Goal: Navigation & Orientation: Understand site structure

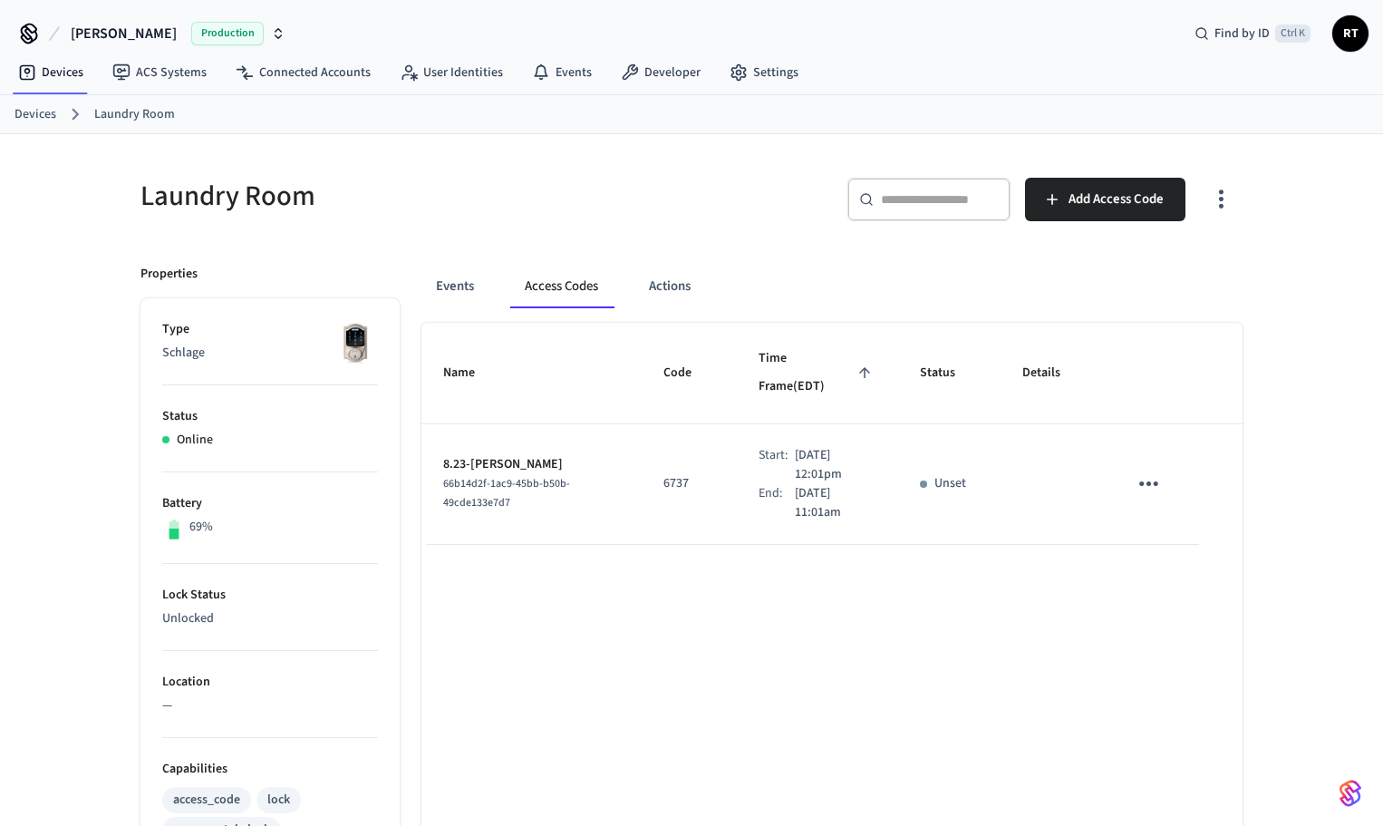
click at [47, 120] on link "Devices" at bounding box center [36, 114] width 42 height 19
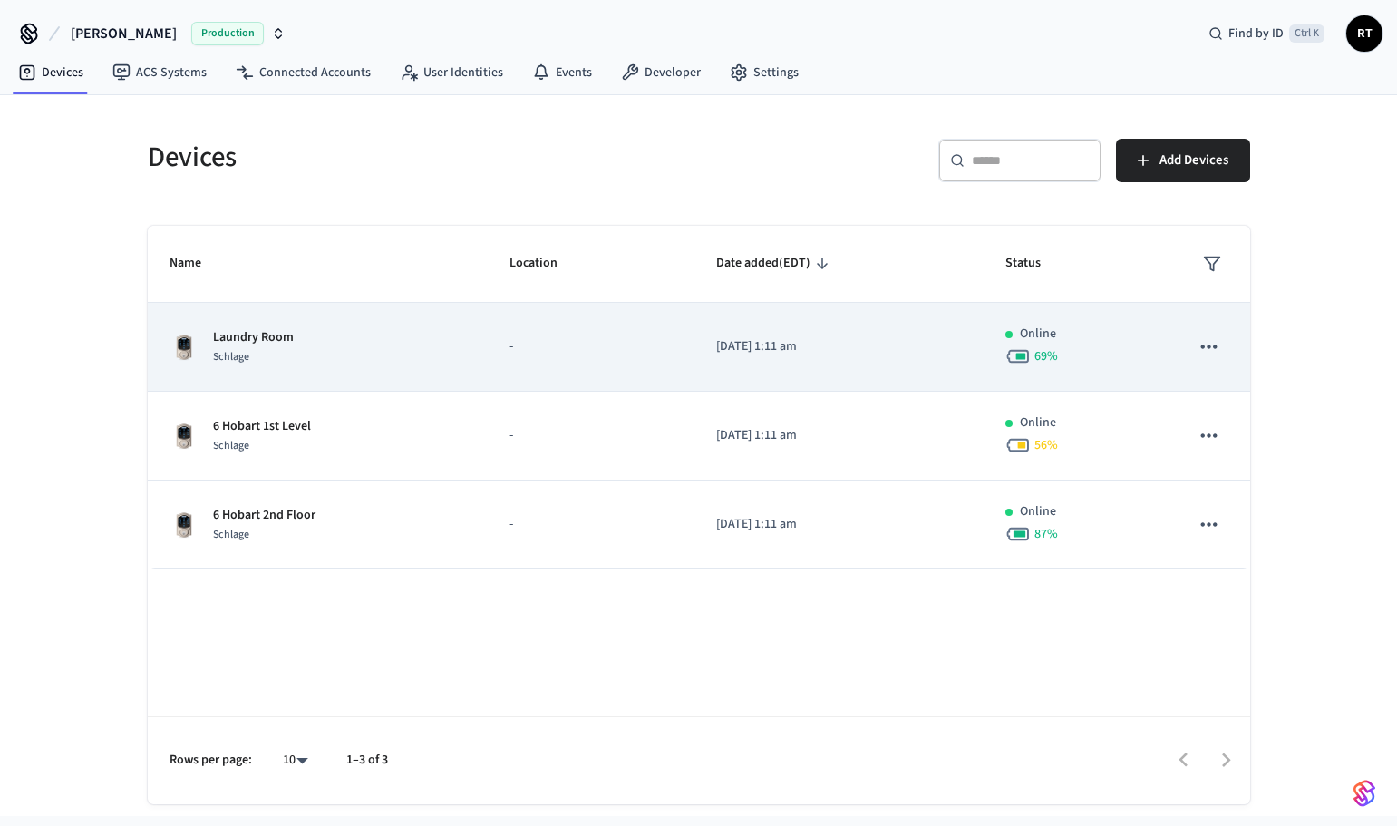
click at [1206, 344] on icon "sticky table" at bounding box center [1209, 347] width 24 height 24
click at [1206, 344] on div at bounding box center [698, 413] width 1397 height 826
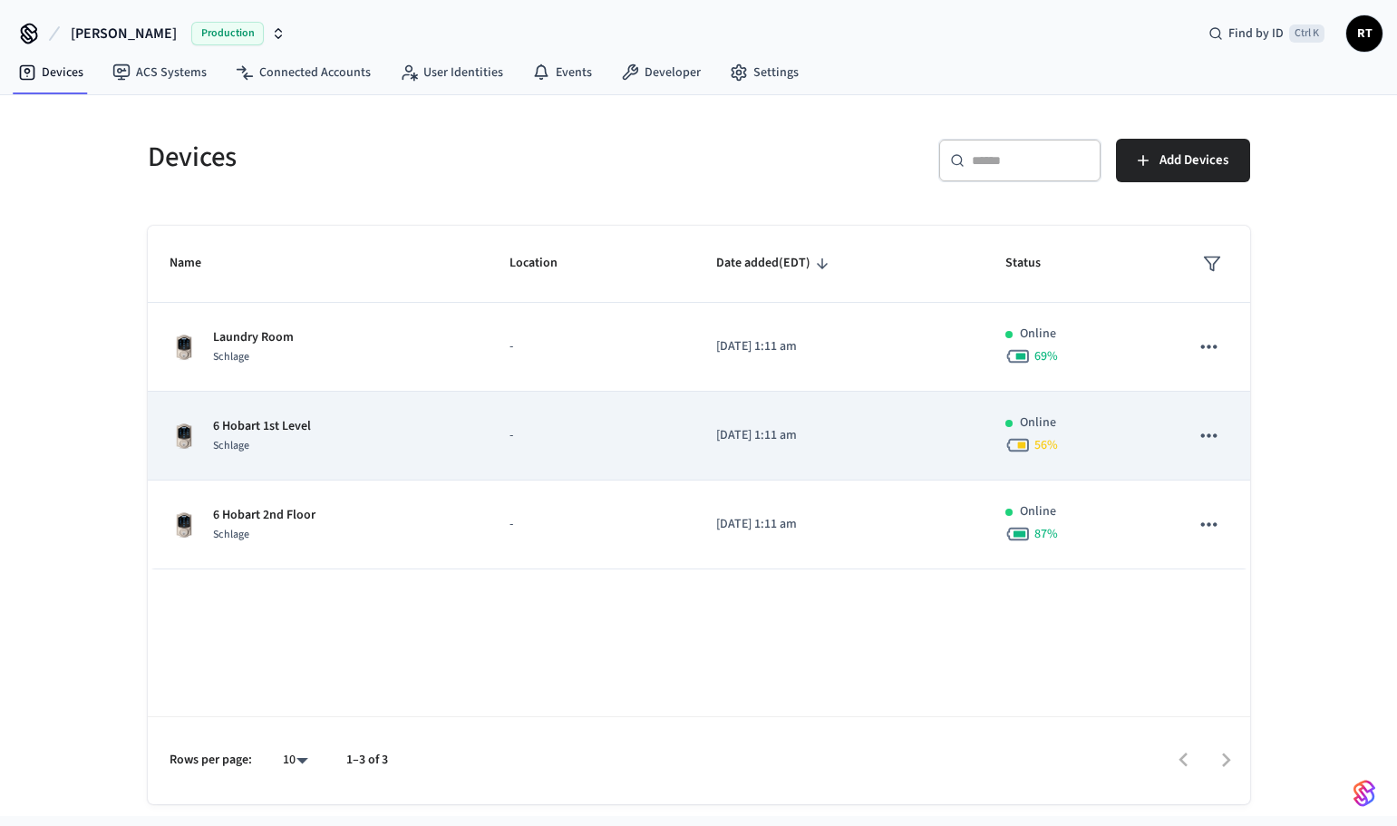
click at [1205, 439] on icon "sticky table" at bounding box center [1209, 435] width 24 height 24
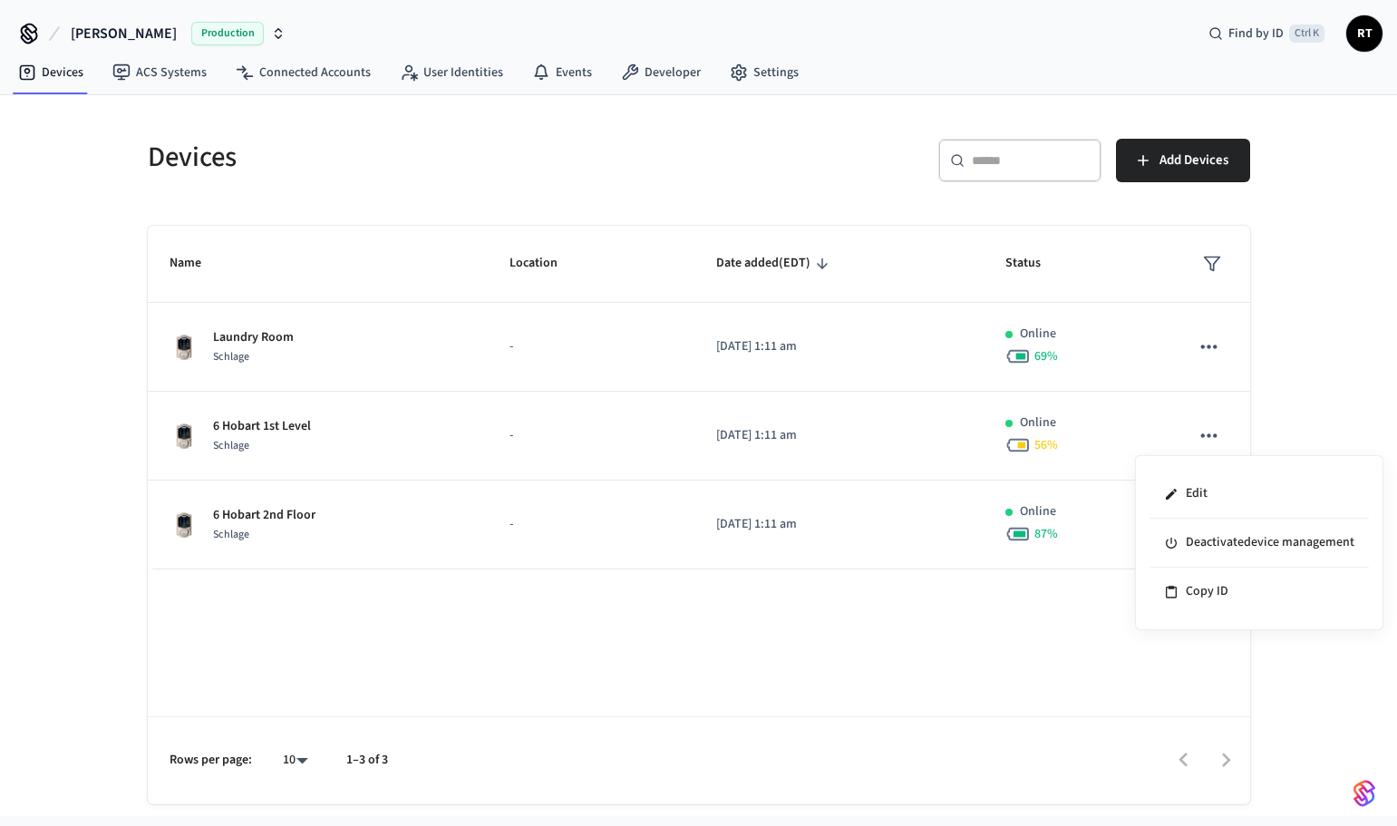
click at [1205, 438] on div at bounding box center [698, 413] width 1397 height 826
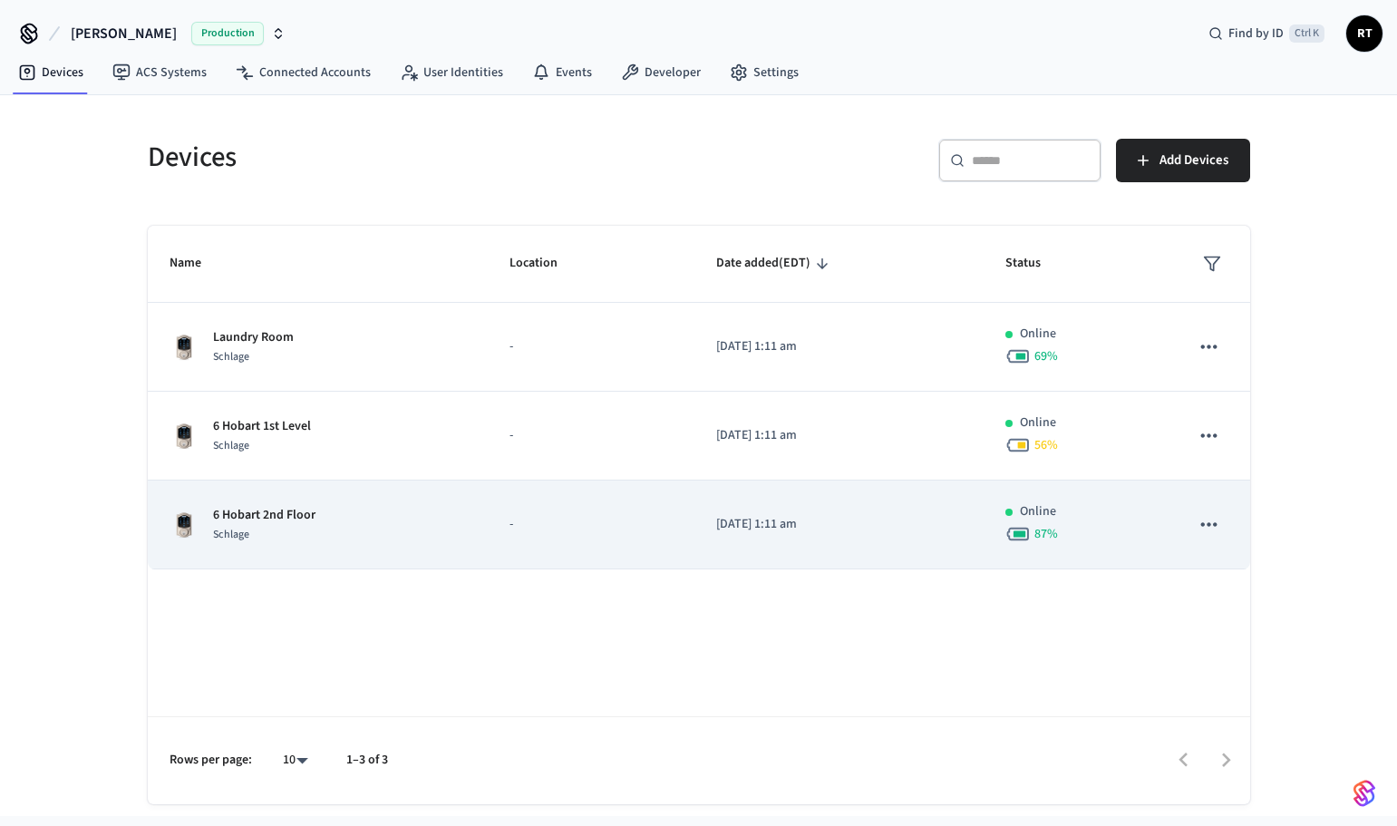
click at [1196, 525] on button "sticky table" at bounding box center [1208, 524] width 38 height 38
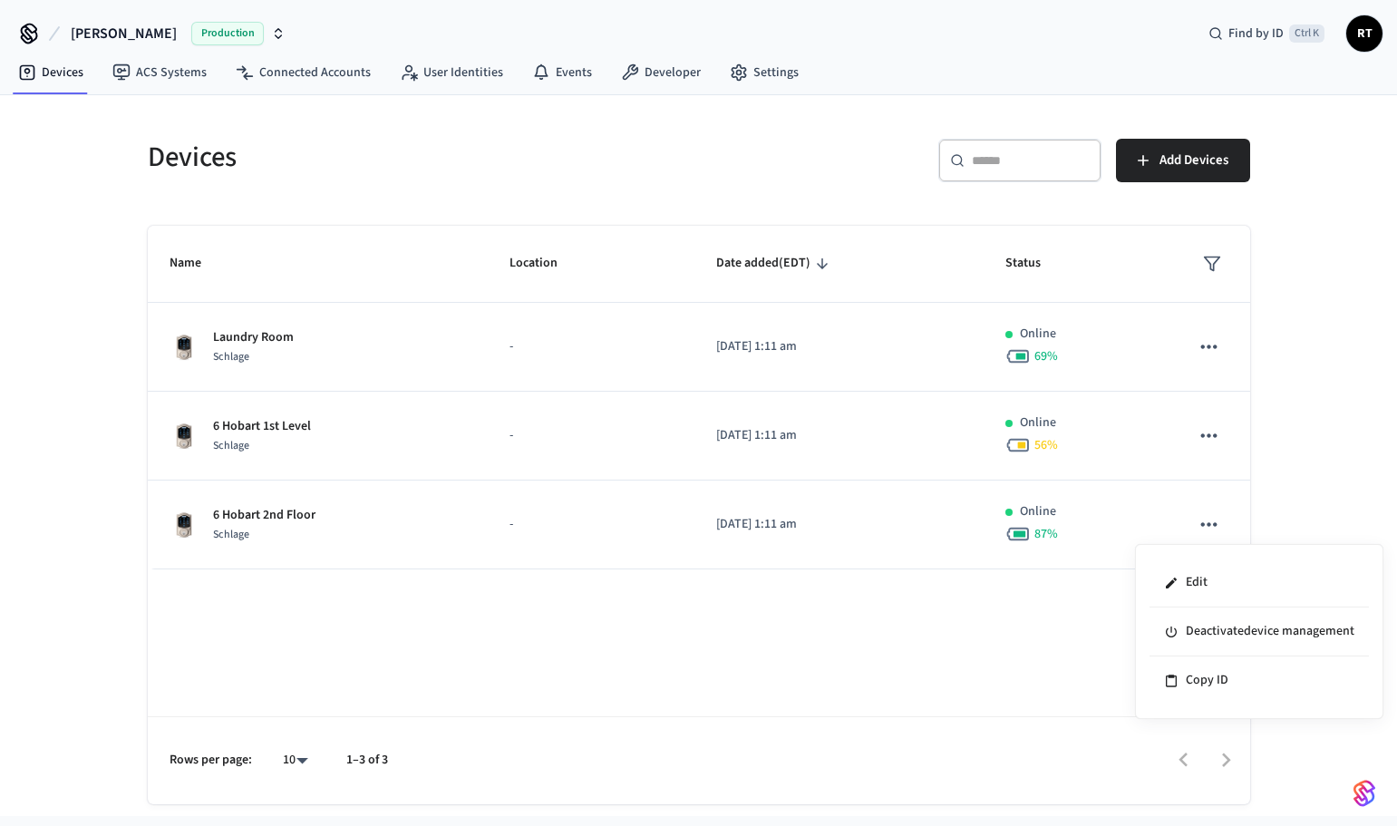
click at [1198, 517] on div at bounding box center [698, 413] width 1397 height 826
click at [157, 80] on link "ACS Systems" at bounding box center [159, 72] width 123 height 33
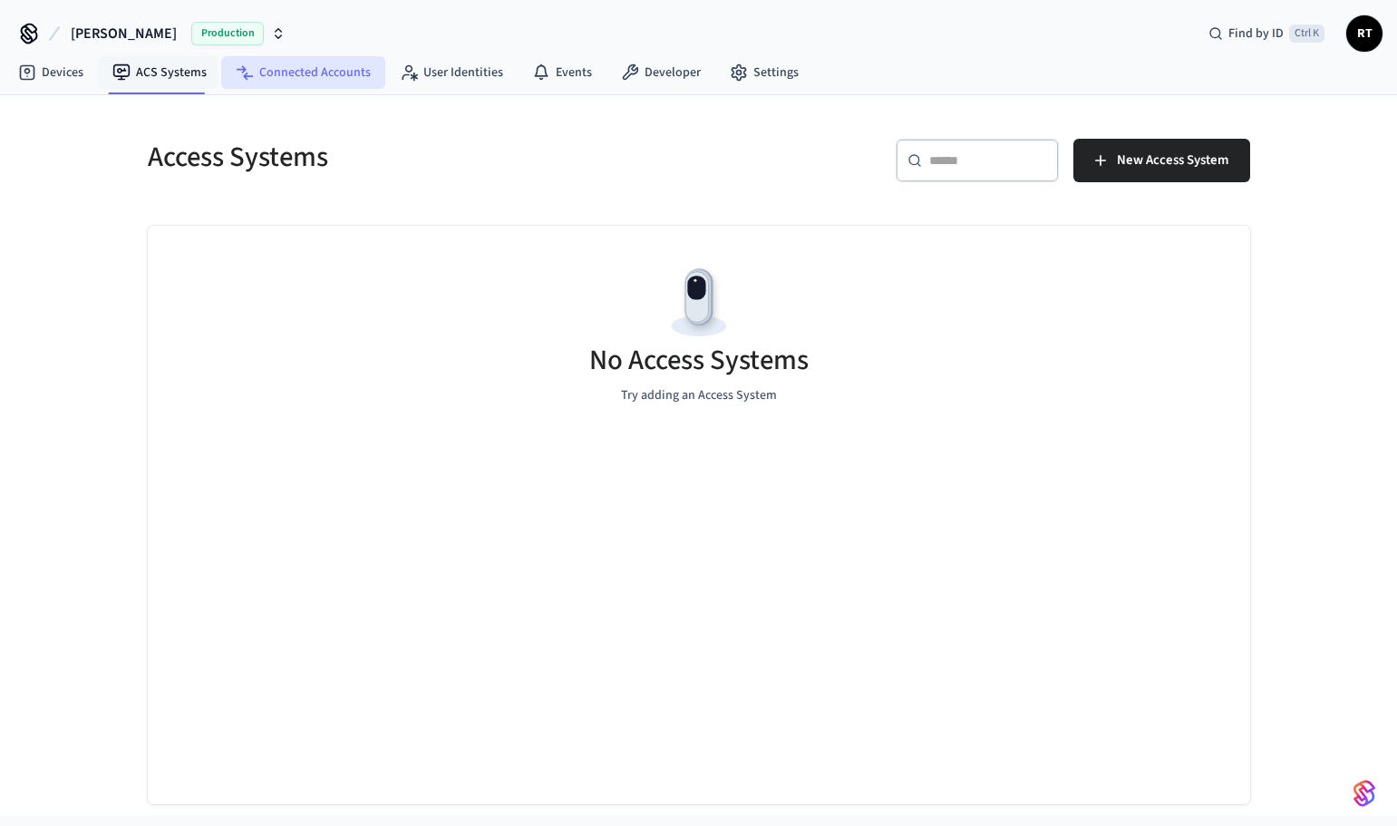
click at [280, 87] on link "Connected Accounts" at bounding box center [303, 72] width 164 height 33
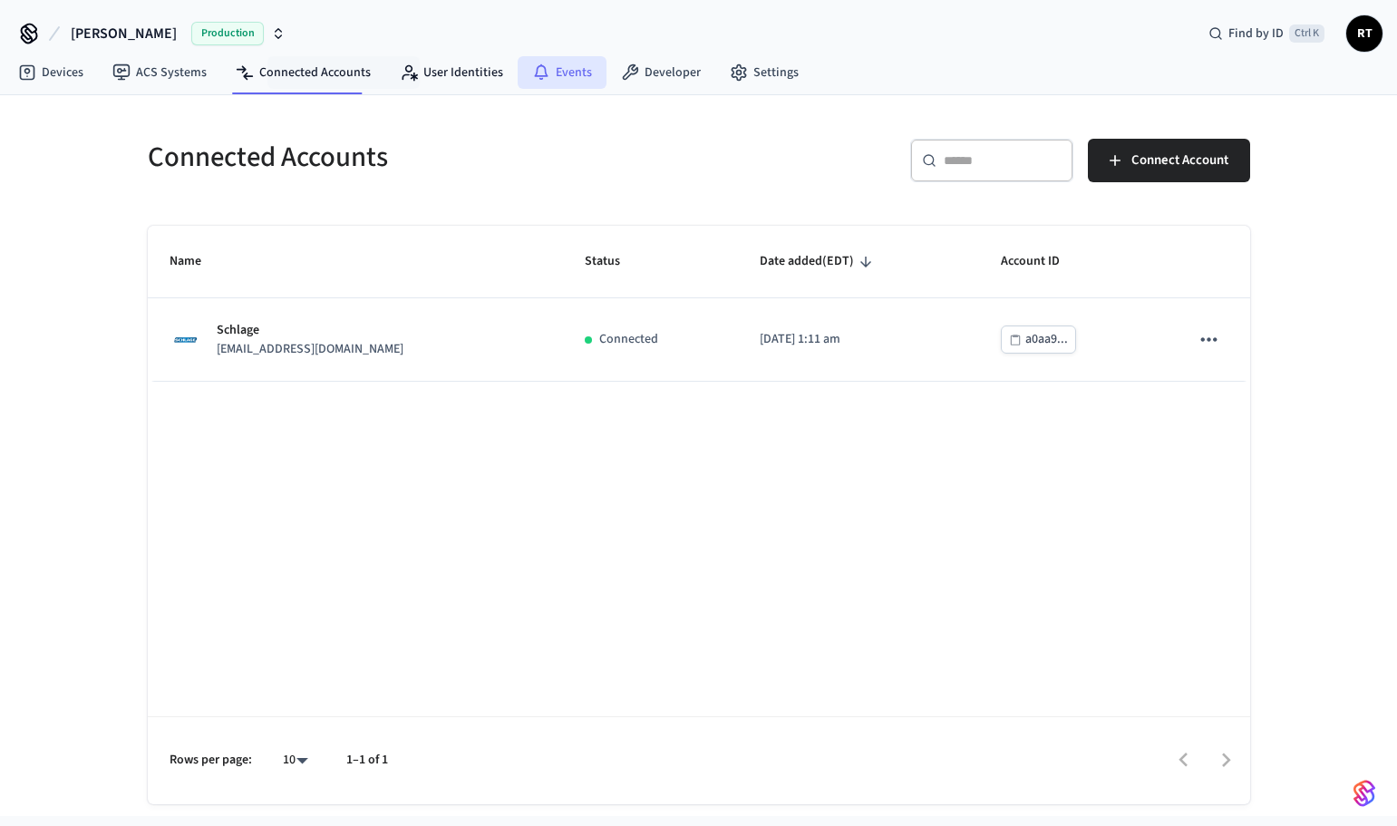
click at [518, 87] on link "Events" at bounding box center [562, 72] width 89 height 33
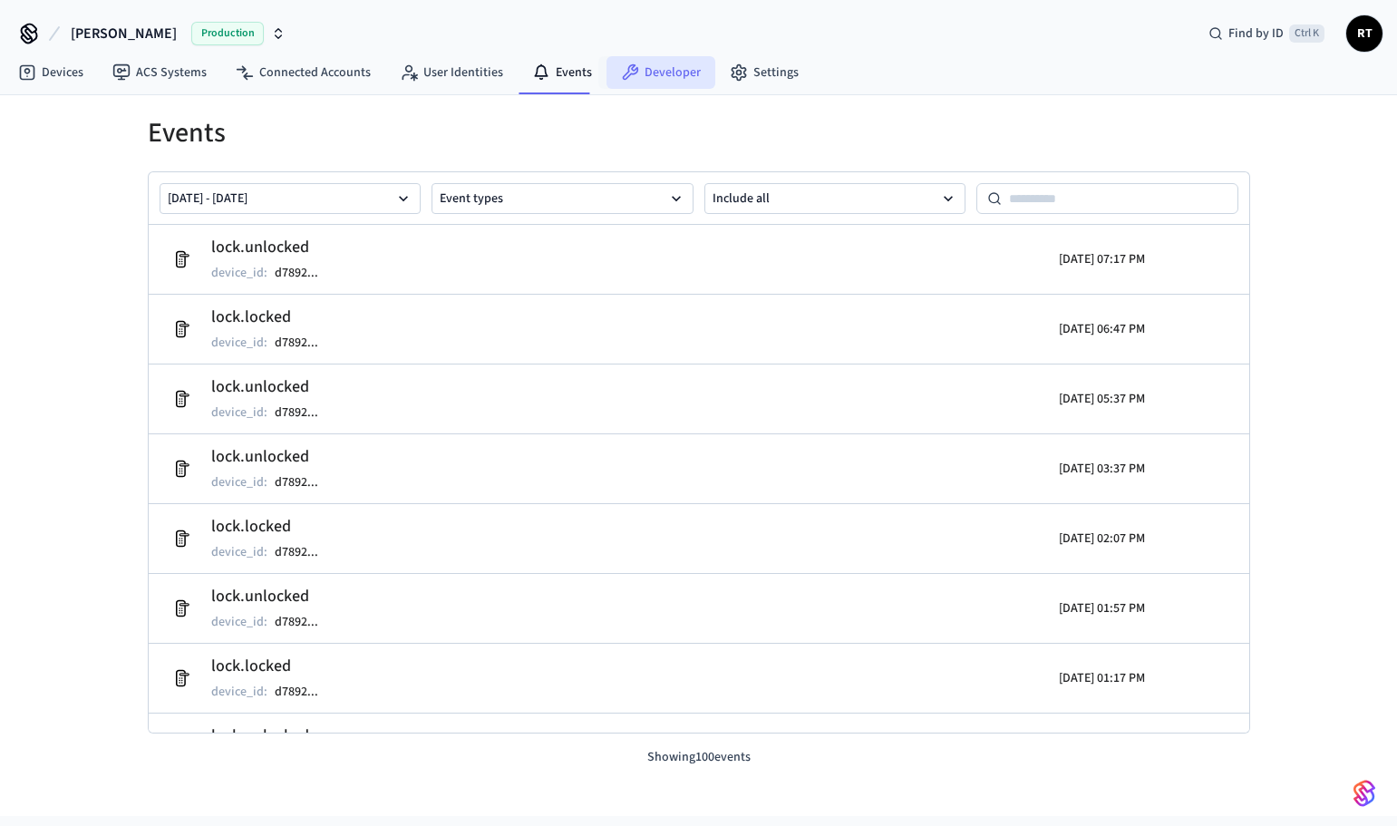
click at [673, 81] on link "Developer" at bounding box center [660, 72] width 109 height 33
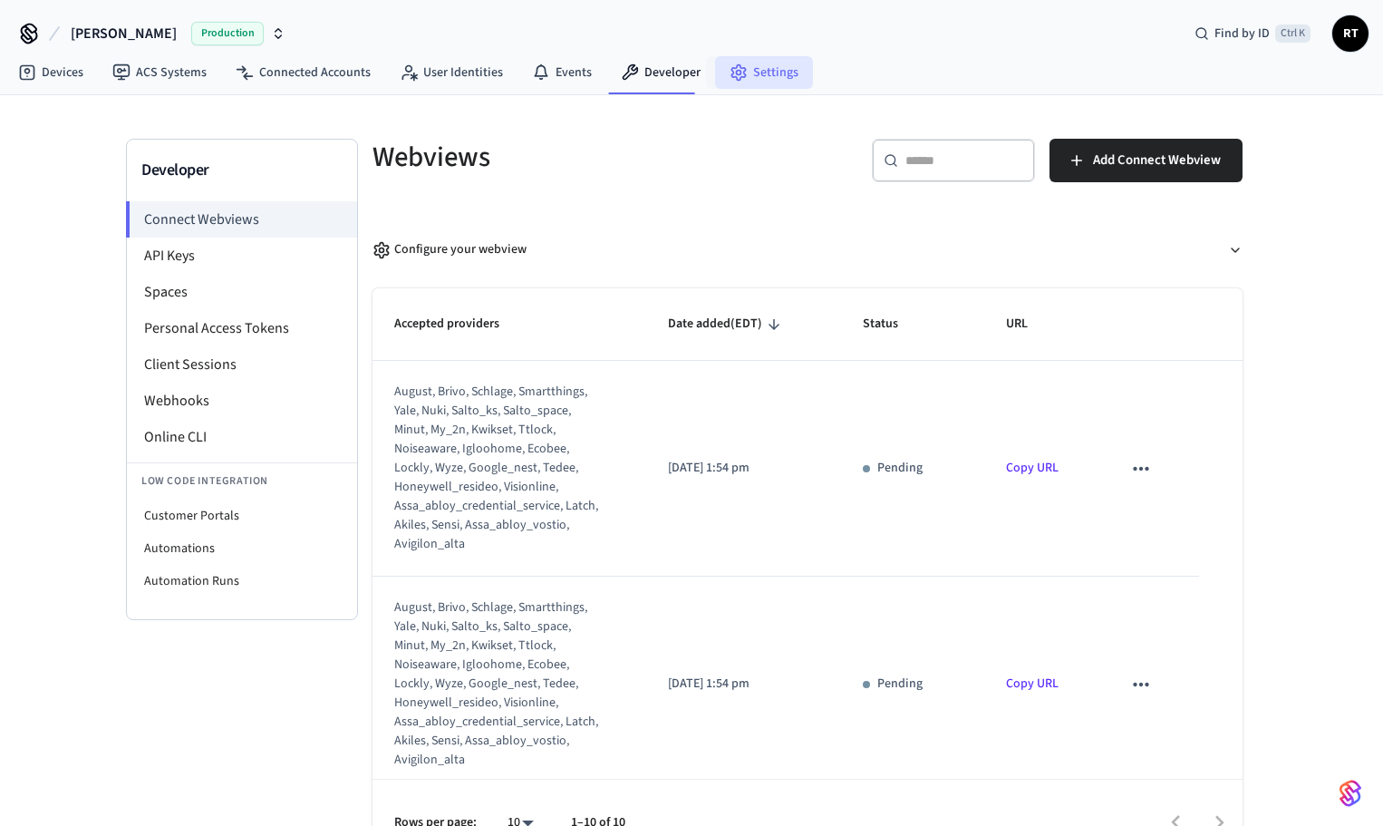
click at [742, 80] on link "Settings" at bounding box center [764, 72] width 98 height 33
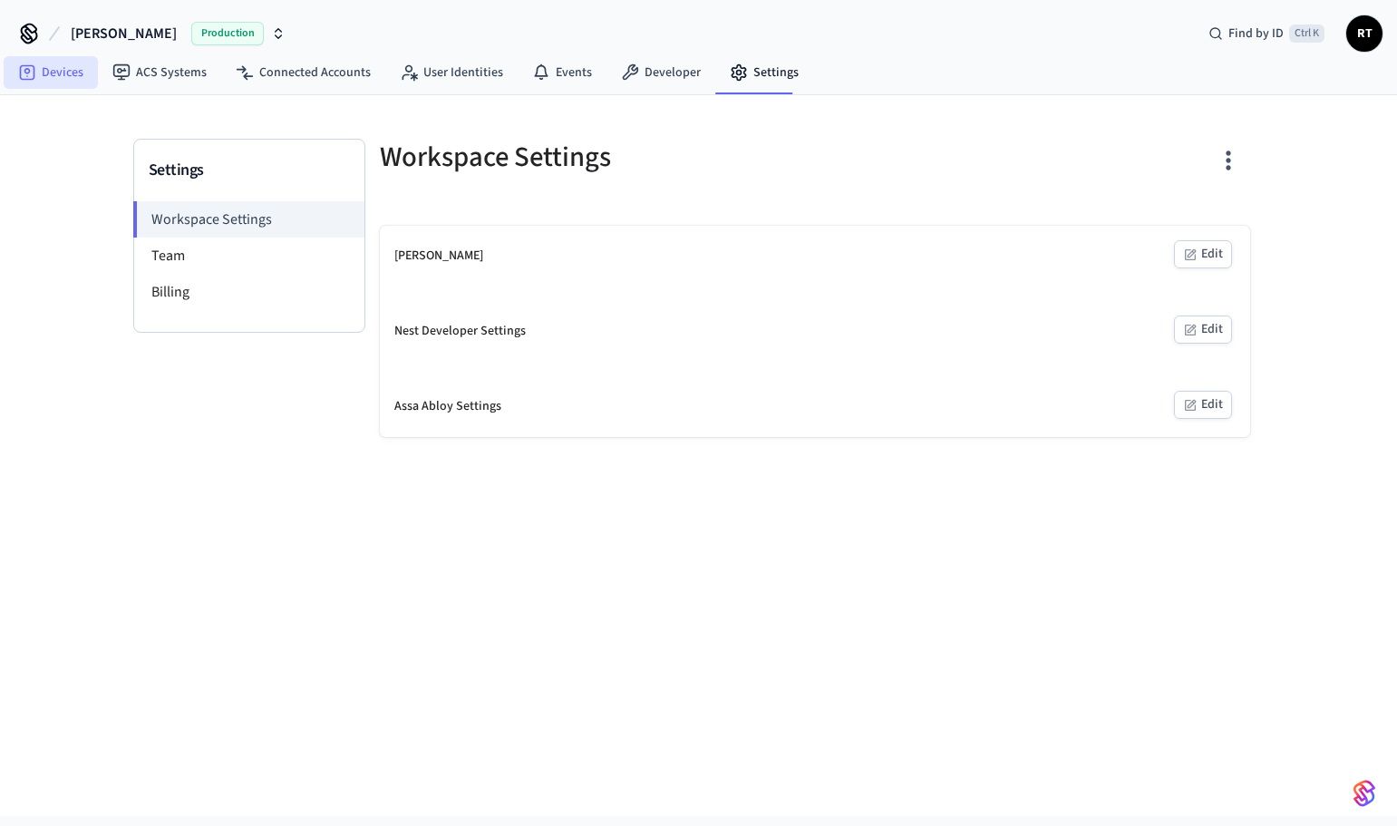
click at [49, 63] on link "Devices" at bounding box center [51, 72] width 94 height 33
